Goal: Check status: Check status

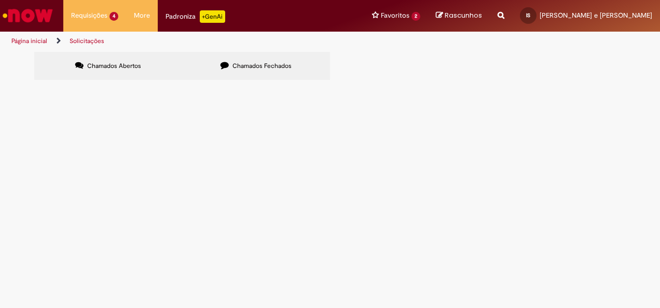
click at [35, 12] on img "Ir para a Homepage" at bounding box center [27, 15] width 53 height 21
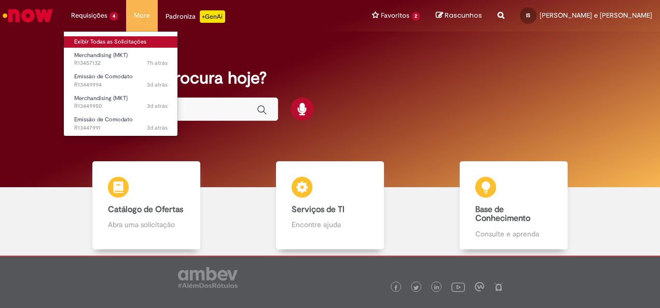
click at [100, 37] on link "Exibir Todas as Solicitações" at bounding box center [121, 41] width 114 height 11
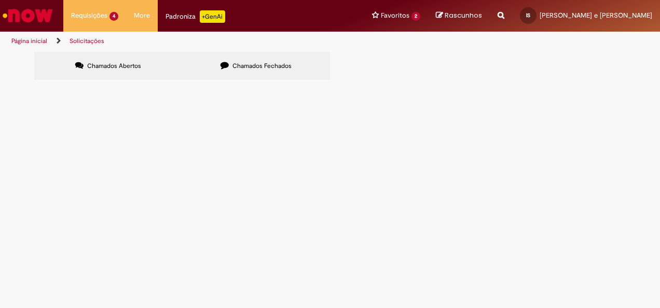
click at [0, 0] on span "R13457132" at bounding box center [0, 0] width 0 height 0
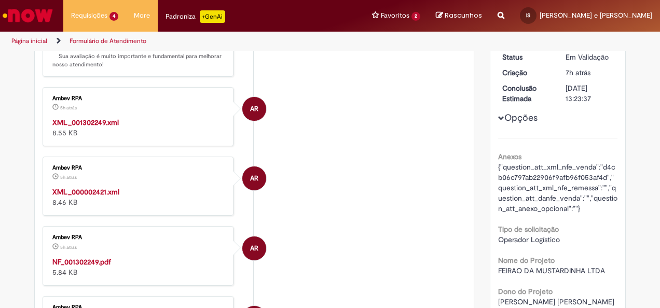
scroll to position [215, 0]
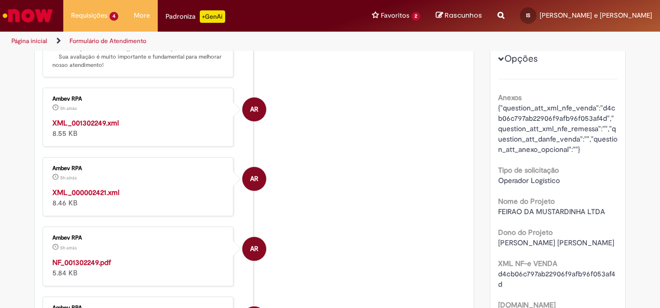
click at [105, 123] on strong "XML_001302249.xml" at bounding box center [85, 122] width 66 height 9
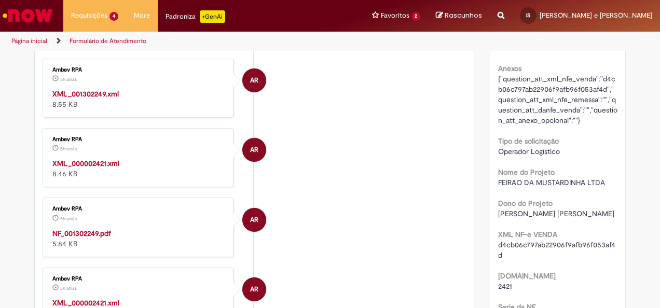
scroll to position [267, 0]
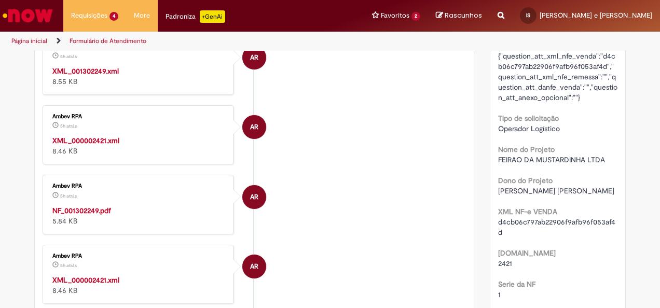
click at [99, 209] on strong "NF_001302249.pdf" at bounding box center [81, 210] width 59 height 9
